Goal: Information Seeking & Learning: Learn about a topic

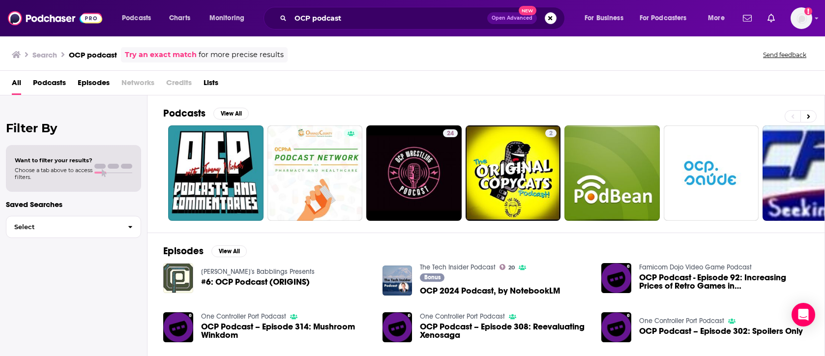
click at [57, 109] on div "Filter By Want to filter your results? Choose a tab above to access filters. Sa…" at bounding box center [73, 273] width 147 height 356
click at [332, 19] on input "OCP podcast" at bounding box center [389, 18] width 197 height 16
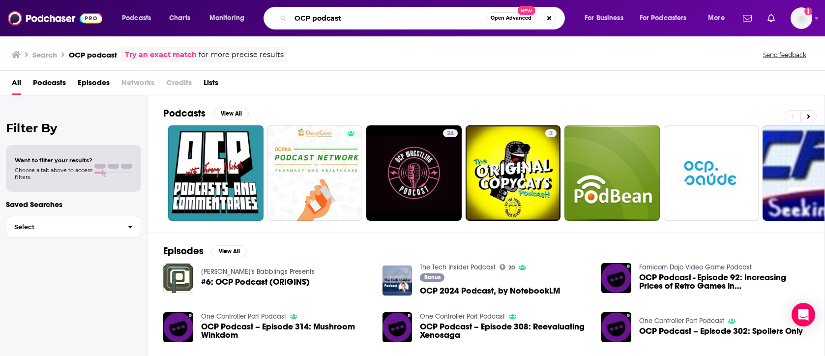
click at [332, 19] on input "OCP podcast" at bounding box center [389, 18] width 196 height 16
type input "open compute project"
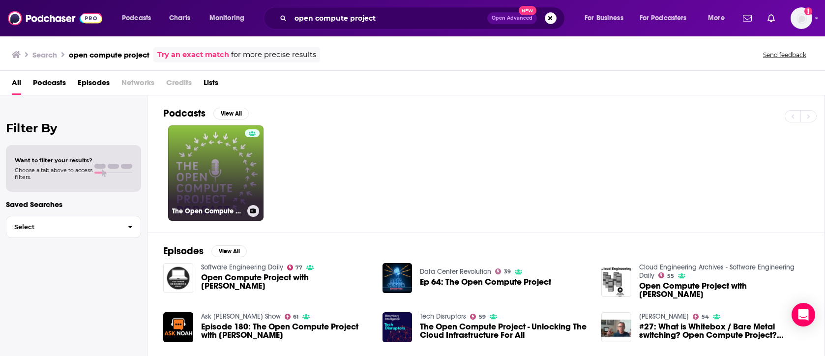
click at [235, 176] on link "The Open Compute Project Podcast" at bounding box center [215, 172] width 95 height 95
